Goal: Information Seeking & Learning: Learn about a topic

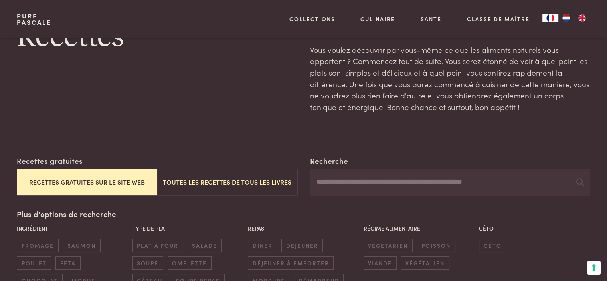
scroll to position [80, 0]
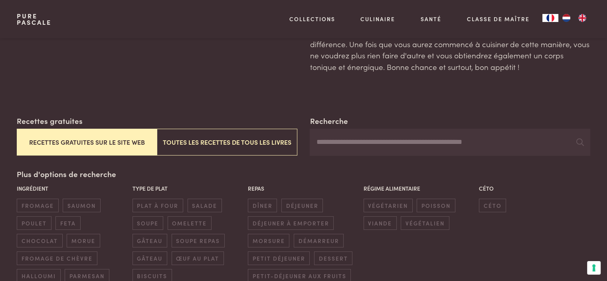
click at [98, 143] on button "Recettes gratuites sur le site web" at bounding box center [87, 142] width 140 height 27
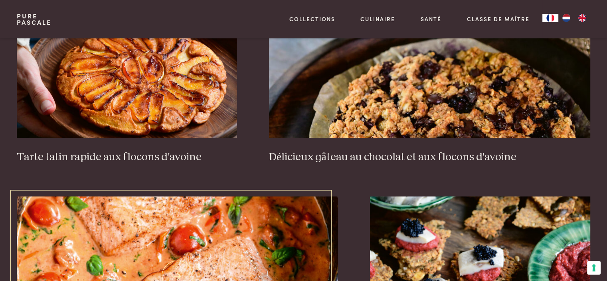
scroll to position [1313, 0]
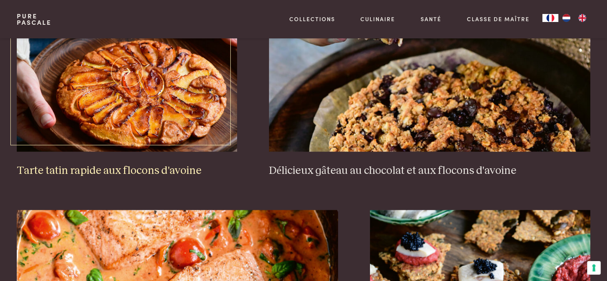
click at [140, 123] on img at bounding box center [127, 72] width 220 height 160
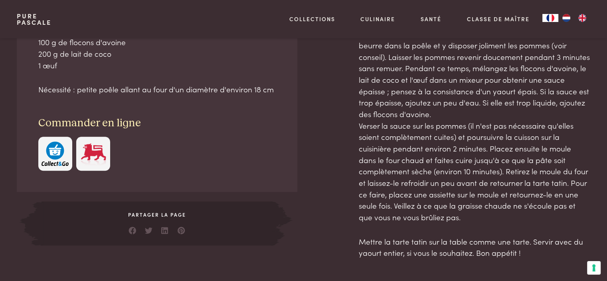
scroll to position [439, 0]
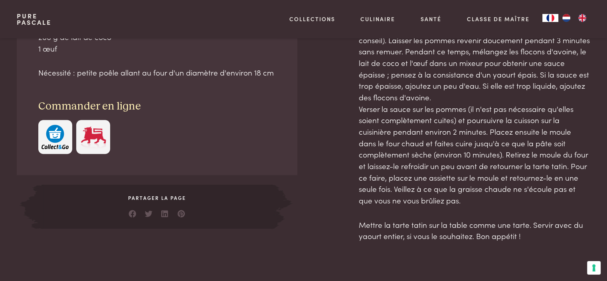
click at [52, 141] on img "button" at bounding box center [55, 137] width 27 height 24
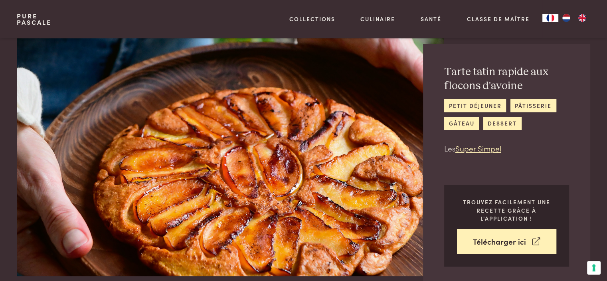
scroll to position [0, 0]
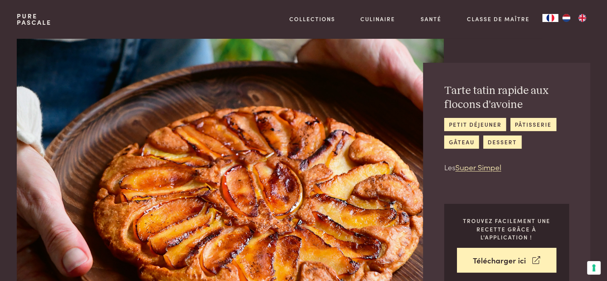
click at [223, 50] on img at bounding box center [230, 166] width 427 height 256
click at [225, 59] on img at bounding box center [230, 166] width 427 height 256
click at [571, 133] on div "Tarte tatin rapide aux flocons d'avoine petit déjeuner pâtisserie gâteau desser…" at bounding box center [506, 185] width 167 height 244
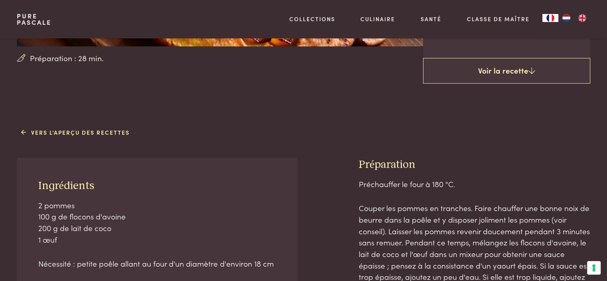
scroll to position [240, 0]
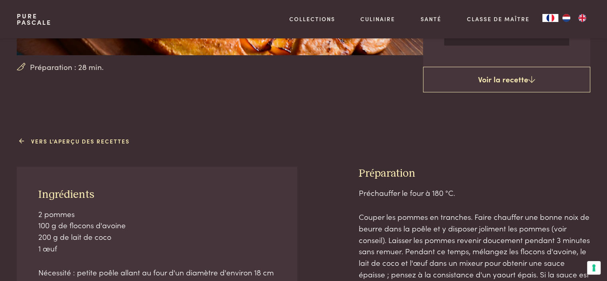
click at [79, 139] on link "Vers l'aperçu des recettes" at bounding box center [75, 141] width 109 height 8
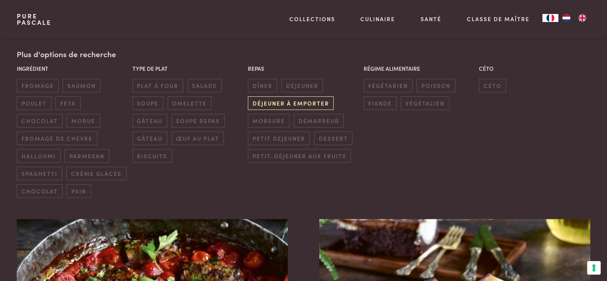
click at [251, 105] on span "déjeuner à emporter" at bounding box center [291, 102] width 86 height 13
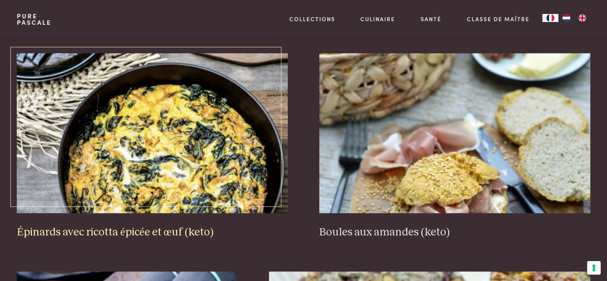
scroll to position [1074, 0]
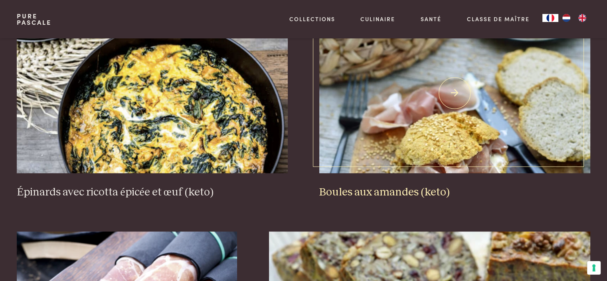
click at [393, 187] on h3 "Boules aux amandes (keto)" at bounding box center [455, 192] width 271 height 14
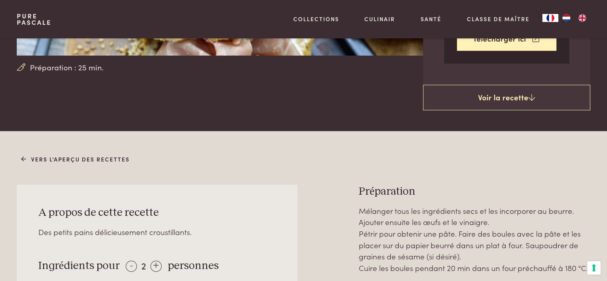
scroll to position [240, 0]
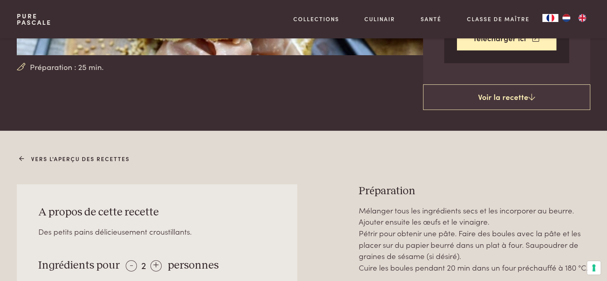
click at [56, 158] on link "Vers l'aperçu des recettes" at bounding box center [75, 159] width 109 height 8
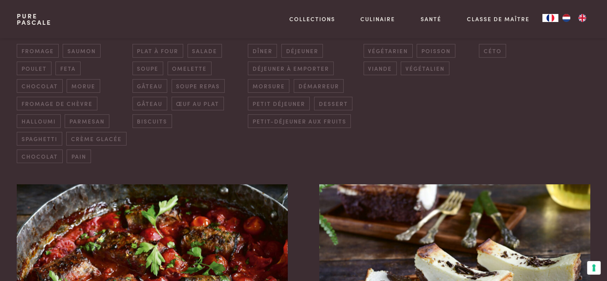
scroll to position [240, 0]
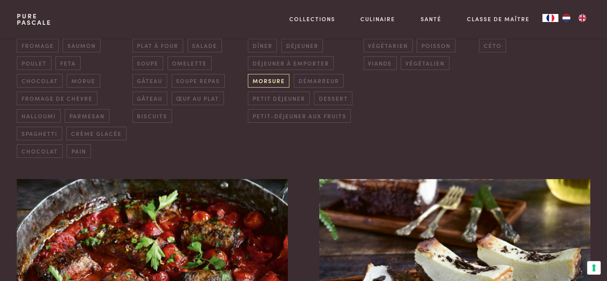
click at [272, 83] on span "morsure" at bounding box center [269, 80] width 42 height 13
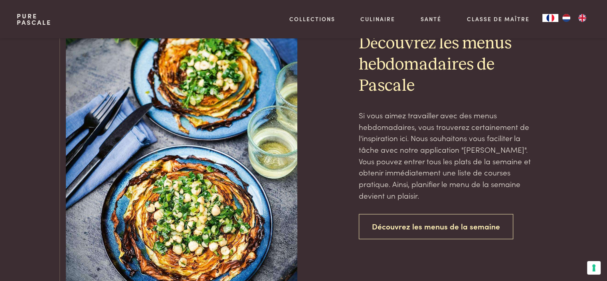
scroll to position [1193, 0]
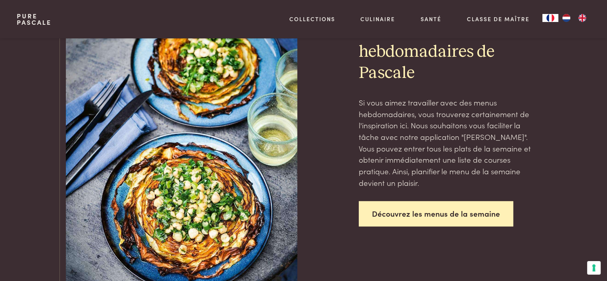
click at [433, 210] on link "Découvrez les menus de la semaine" at bounding box center [436, 213] width 155 height 25
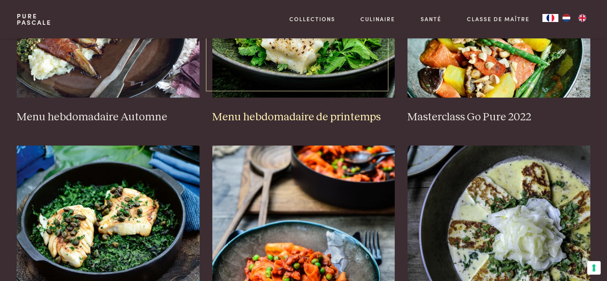
scroll to position [320, 0]
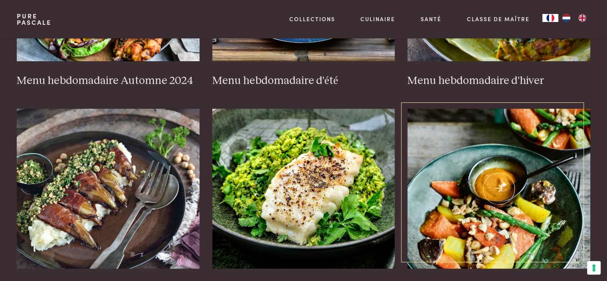
click at [447, 184] on img at bounding box center [499, 189] width 183 height 160
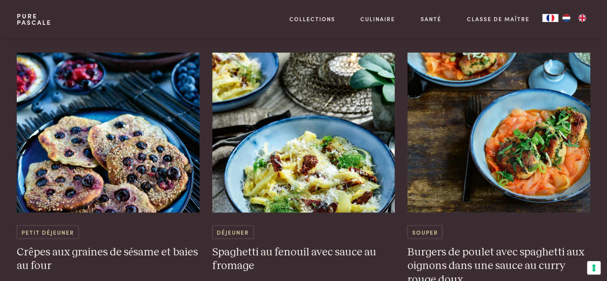
scroll to position [2077, 0]
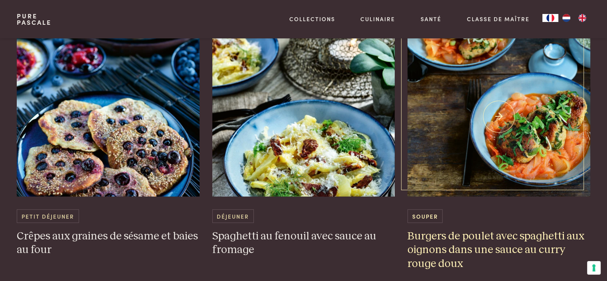
click at [499, 177] on img at bounding box center [499, 117] width 183 height 160
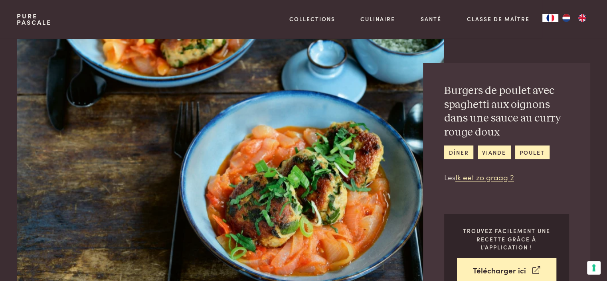
click at [356, 227] on img at bounding box center [230, 166] width 427 height 256
click at [464, 198] on div "Burgers de poulet avec spaghetti aux oignons dans une sauce au curry rouge doux…" at bounding box center [506, 190] width 167 height 254
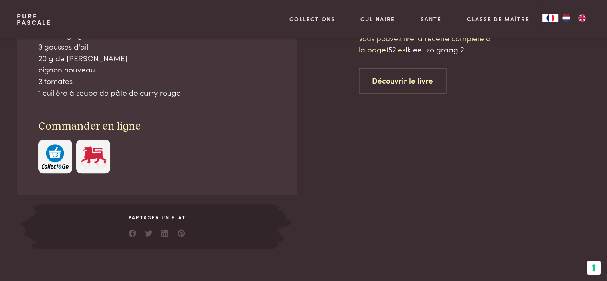
scroll to position [439, 0]
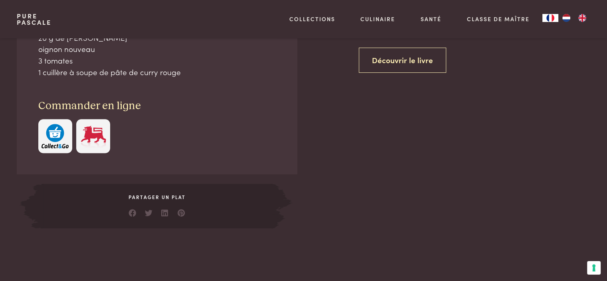
click at [54, 139] on img "button" at bounding box center [55, 136] width 27 height 24
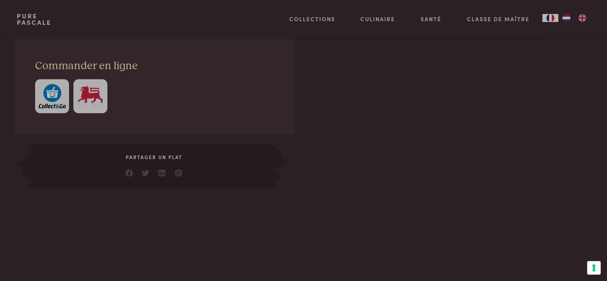
scroll to position [519, 0]
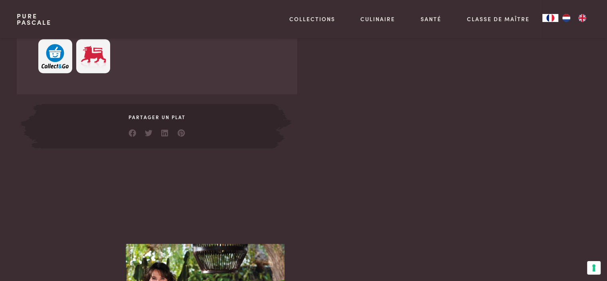
click at [99, 62] on img at bounding box center [93, 56] width 27 height 24
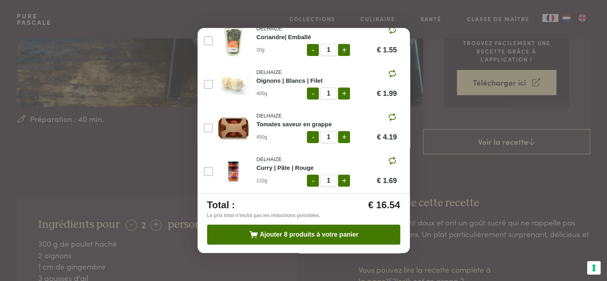
scroll to position [160, 0]
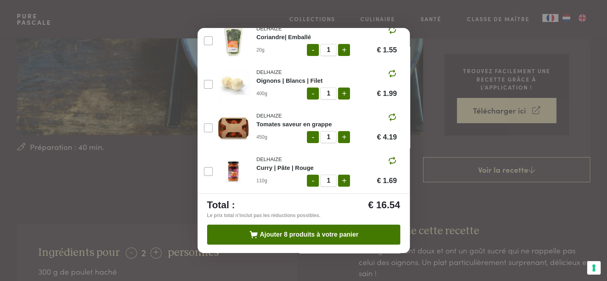
click at [133, 187] on div "Ajouter les ingrédients à votre panier 2 portions Vue Recommandé Economique Bio…" at bounding box center [303, 140] width 607 height 281
click at [157, 156] on div "Ajouter les ingrédients à votre panier 2 portions Vue Recommandé Economique Bio…" at bounding box center [303, 140] width 607 height 281
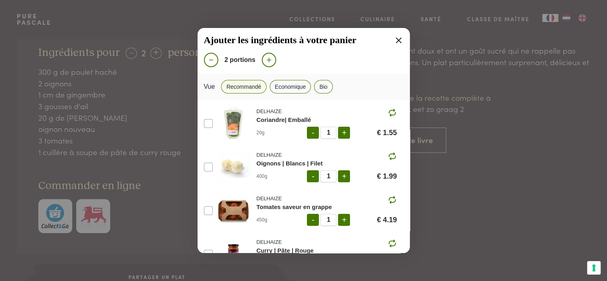
scroll to position [0, 0]
click at [394, 40] on icon at bounding box center [399, 41] width 10 height 10
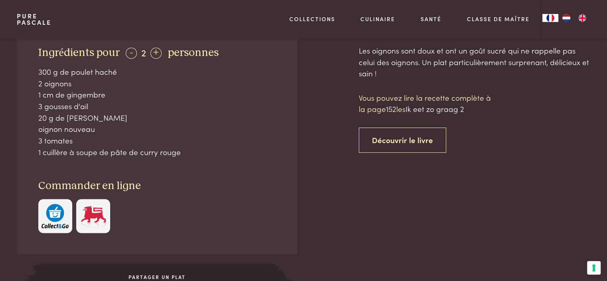
scroll to position [263, 0]
click at [54, 215] on img "button" at bounding box center [55, 216] width 27 height 24
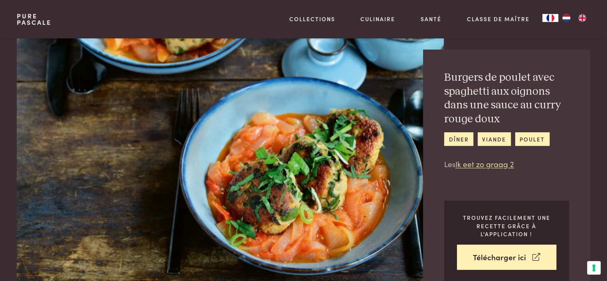
scroll to position [0, 0]
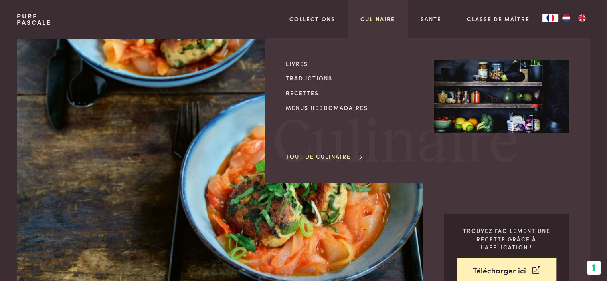
click at [381, 22] on link "Culinaire" at bounding box center [378, 19] width 35 height 8
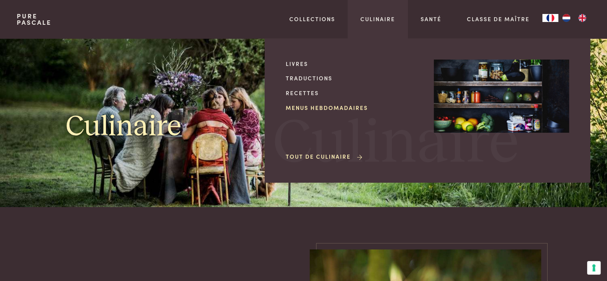
click at [291, 111] on link "Menus hebdomadaires" at bounding box center [353, 107] width 135 height 8
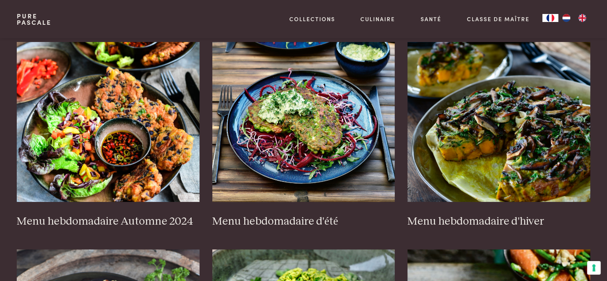
scroll to position [200, 0]
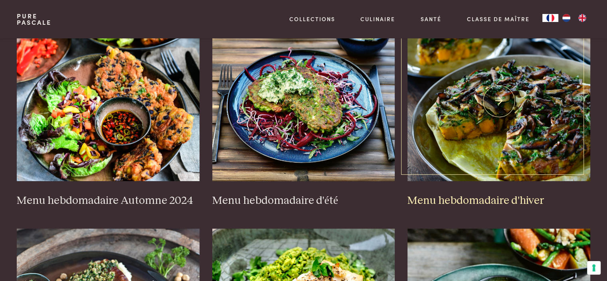
click at [443, 129] on img at bounding box center [499, 101] width 183 height 160
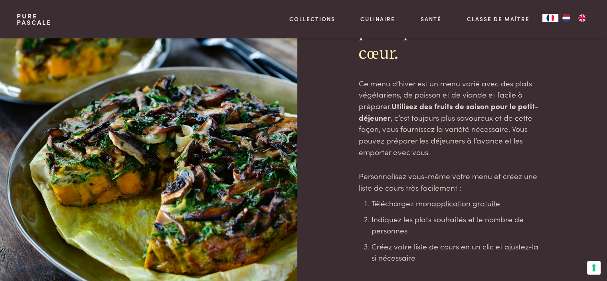
click at [484, 205] on u "application gratuite" at bounding box center [466, 202] width 69 height 11
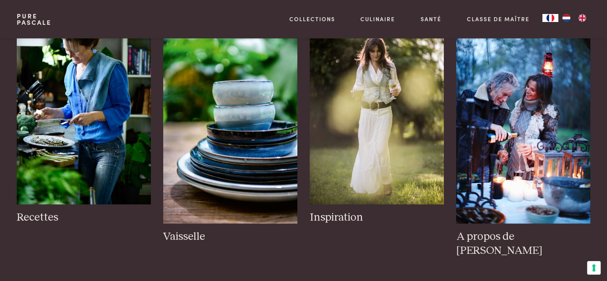
scroll to position [959, 0]
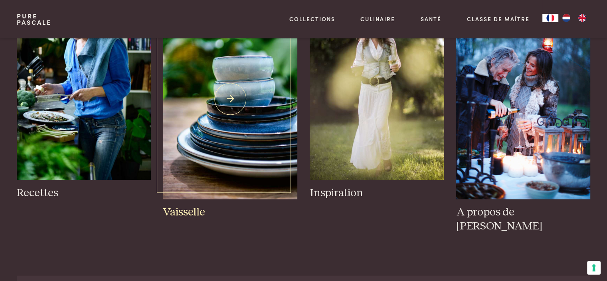
click at [239, 111] on img at bounding box center [230, 98] width 134 height 201
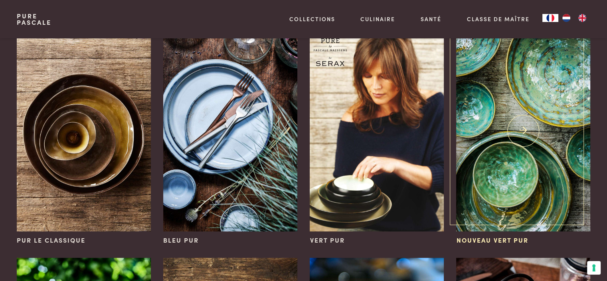
scroll to position [80, 0]
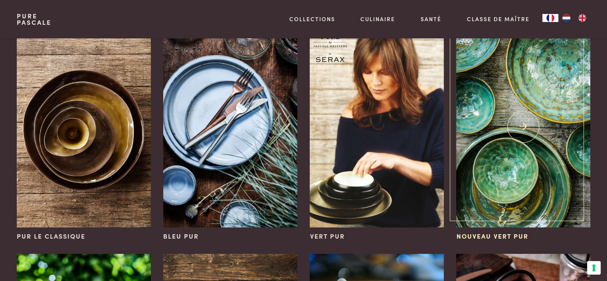
click at [507, 136] on img at bounding box center [523, 126] width 134 height 201
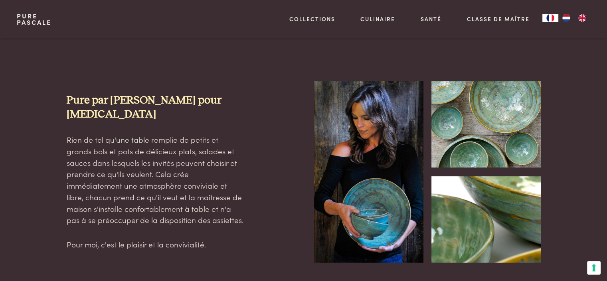
scroll to position [240, 0]
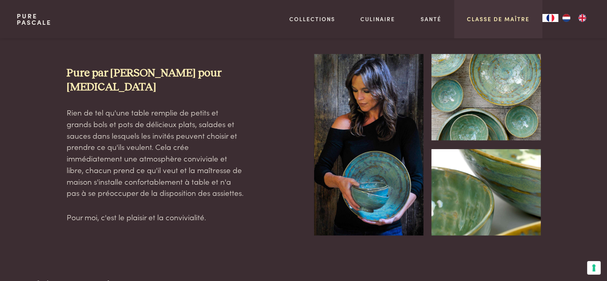
click at [502, 15] on link "Classe de maître" at bounding box center [498, 19] width 63 height 8
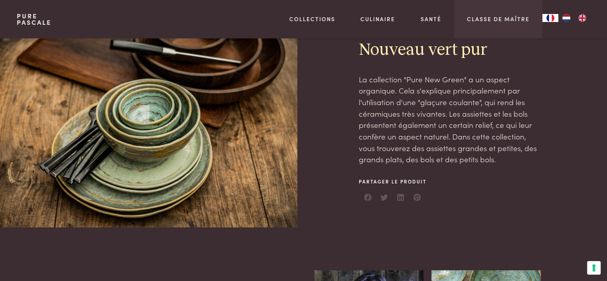
scroll to position [0, 0]
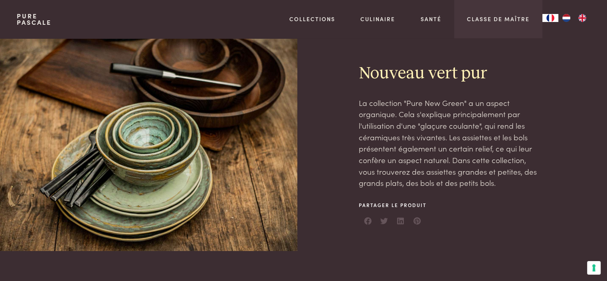
click at [487, 23] on div "Classe de maître" at bounding box center [498, 19] width 88 height 38
click at [479, 18] on link "Classe de maître" at bounding box center [498, 19] width 63 height 8
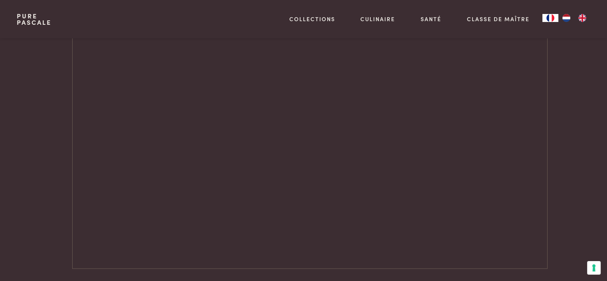
scroll to position [1158, 0]
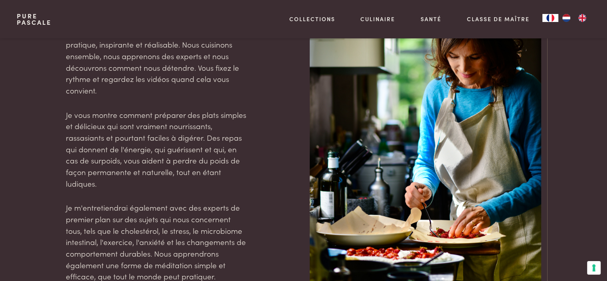
scroll to position [588, 0]
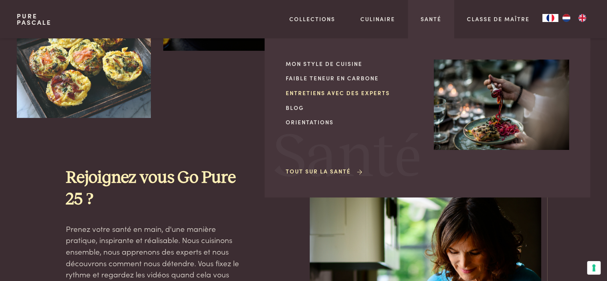
click at [322, 94] on link "Entretiens avec des experts" at bounding box center [353, 93] width 135 height 8
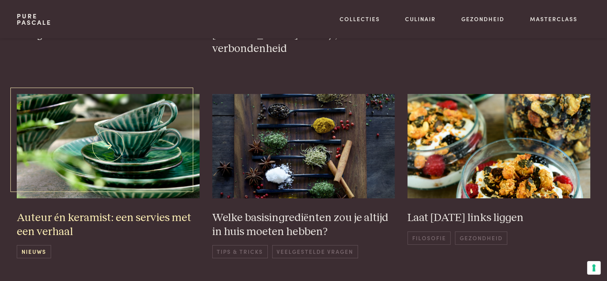
scroll to position [320, 0]
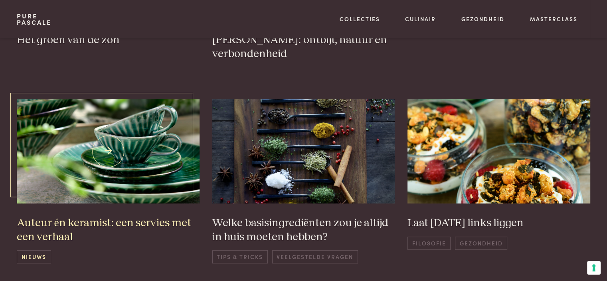
click at [138, 177] on img at bounding box center [108, 151] width 183 height 104
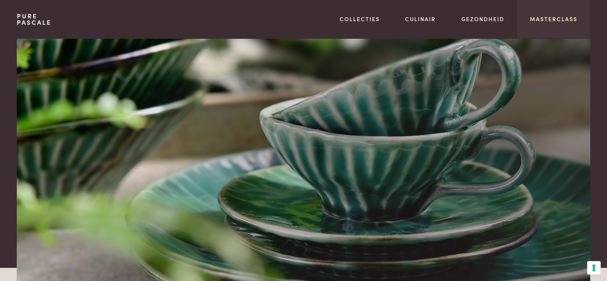
click at [550, 20] on link "Masterclass" at bounding box center [554, 19] width 48 height 8
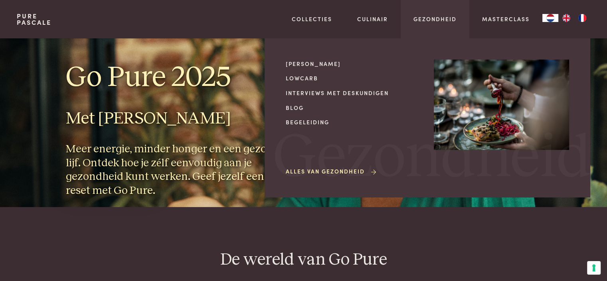
scroll to position [320, 0]
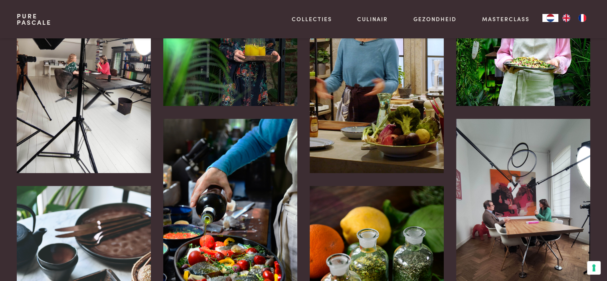
click at [556, 20] on link "NL" at bounding box center [551, 18] width 16 height 8
click at [568, 18] on img "EN" at bounding box center [567, 18] width 10 height 8
click at [568, 18] on img "NL" at bounding box center [567, 18] width 10 height 8
click at [583, 17] on img "FR" at bounding box center [583, 18] width 10 height 8
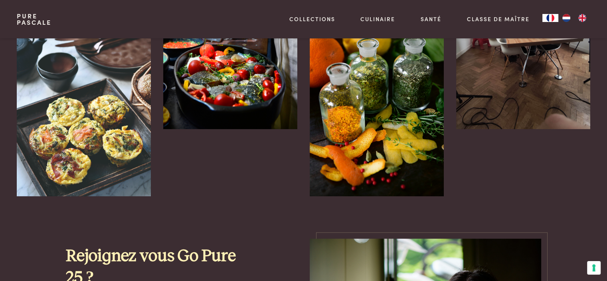
scroll to position [439, 0]
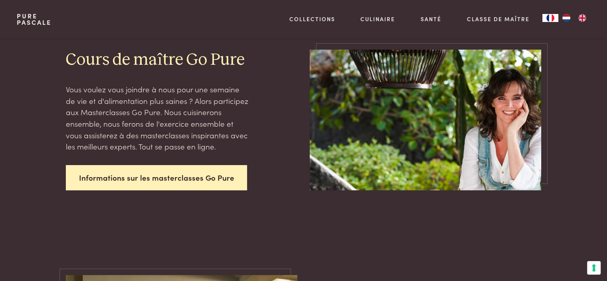
click at [180, 179] on link "Informations sur les masterclasses Go Pure" at bounding box center [157, 177] width 182 height 25
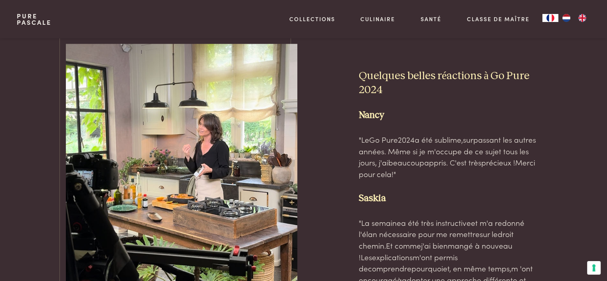
scroll to position [2226, 0]
